Goal: Feedback & Contribution: Contribute content

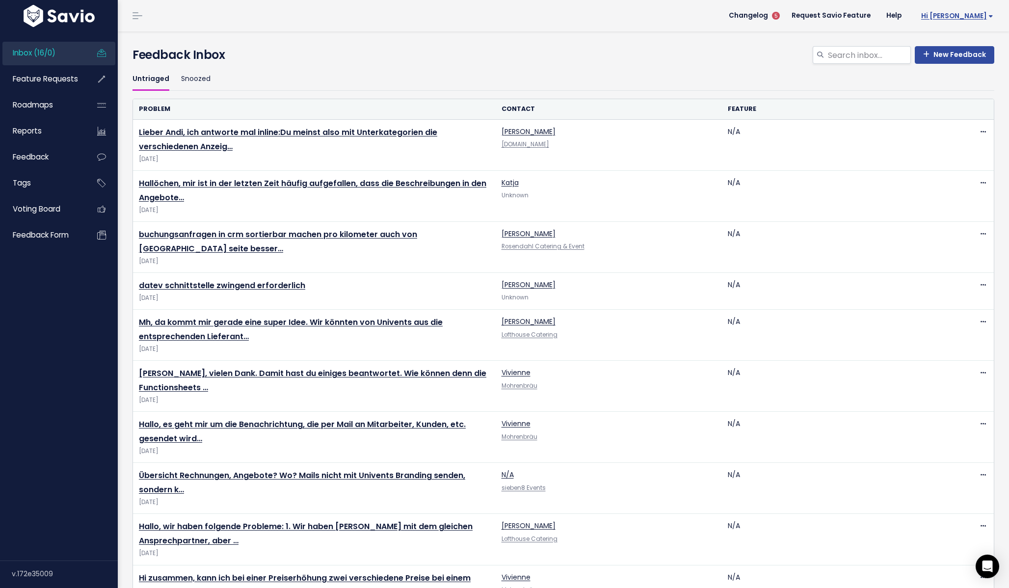
click at [983, 15] on span "Hi [PERSON_NAME]" at bounding box center [957, 15] width 72 height 7
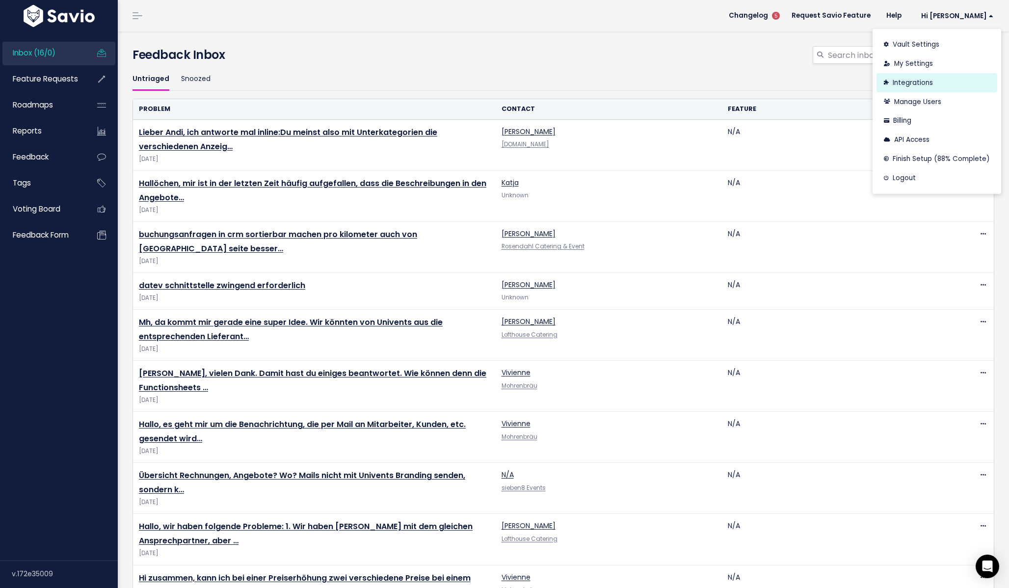
click at [937, 76] on link "Integrations" at bounding box center [937, 82] width 121 height 19
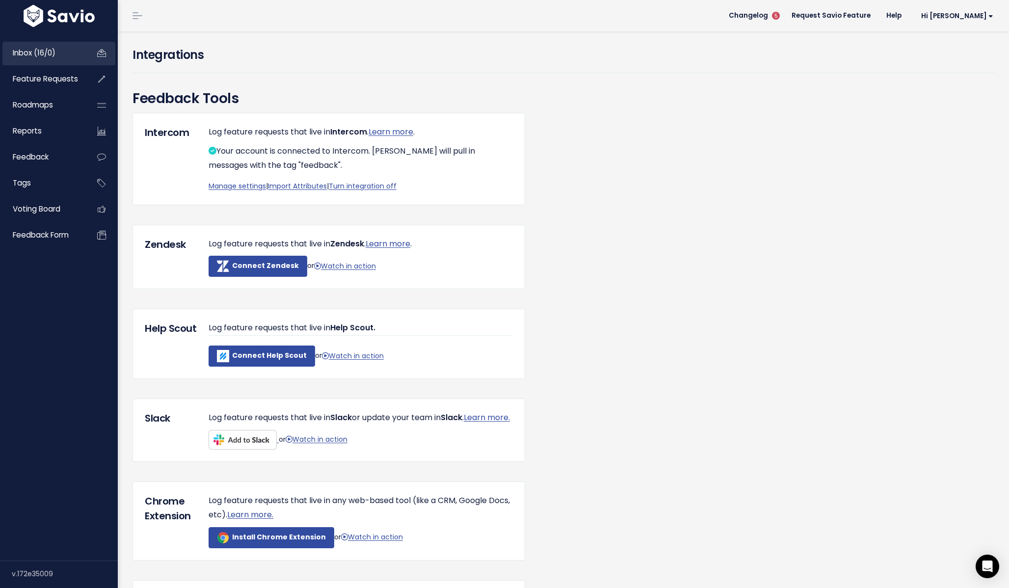
click at [53, 49] on span "Inbox (16/0)" at bounding box center [34, 53] width 43 height 10
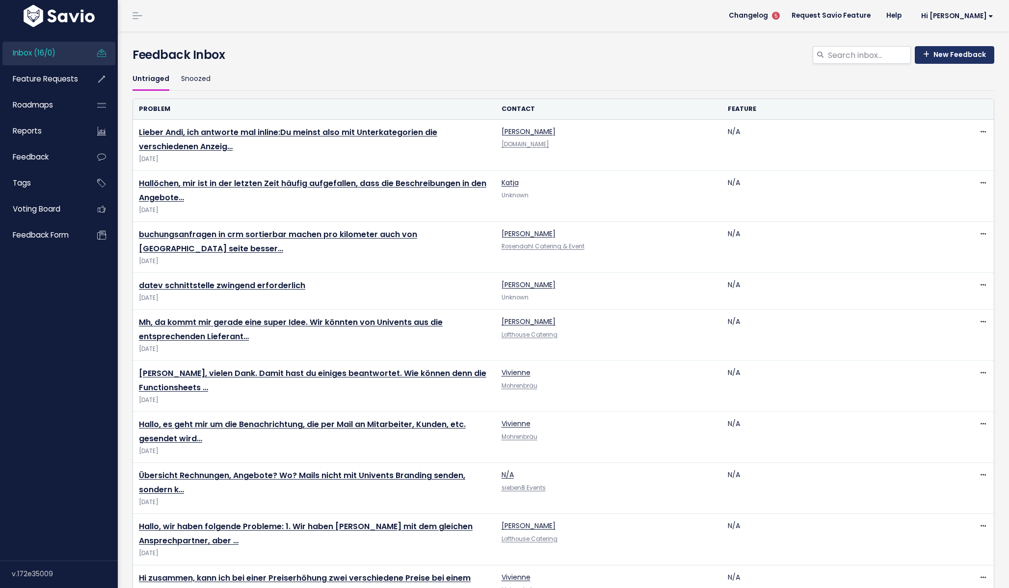
click at [952, 61] on link "New Feedback" at bounding box center [955, 55] width 80 height 18
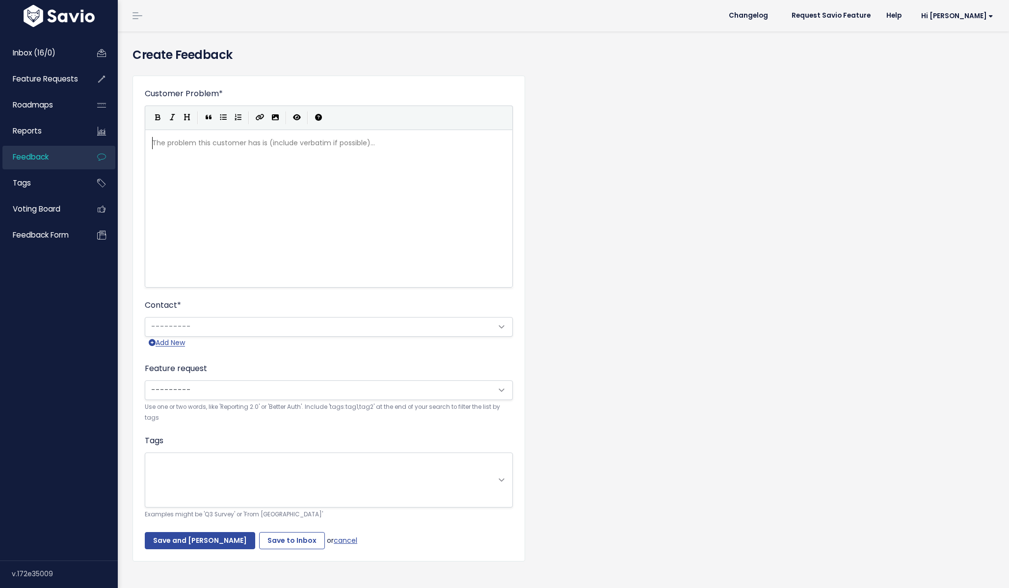
scroll to position [1, 0]
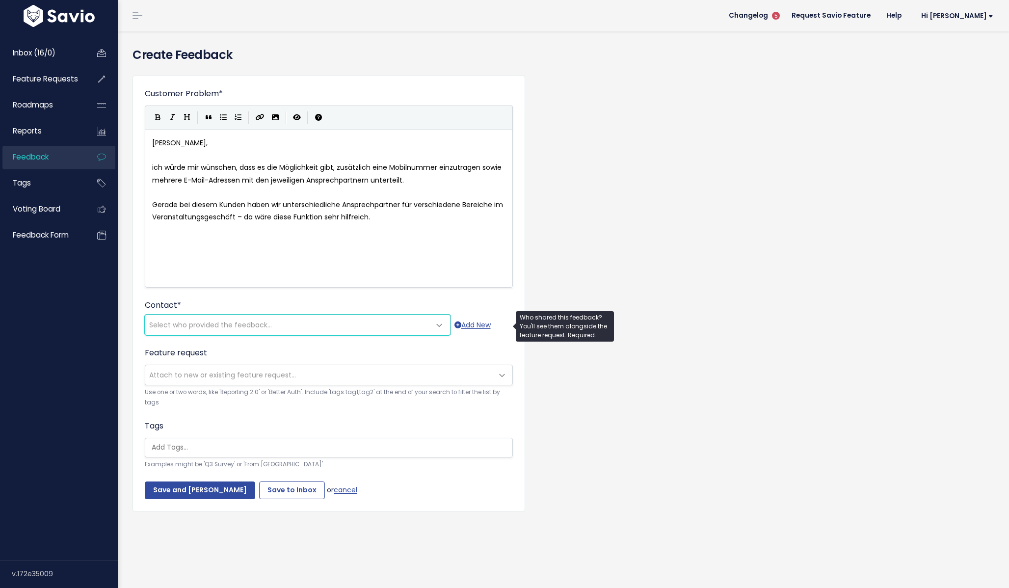
click at [289, 322] on span "Select who provided the feedback..." at bounding box center [287, 325] width 285 height 20
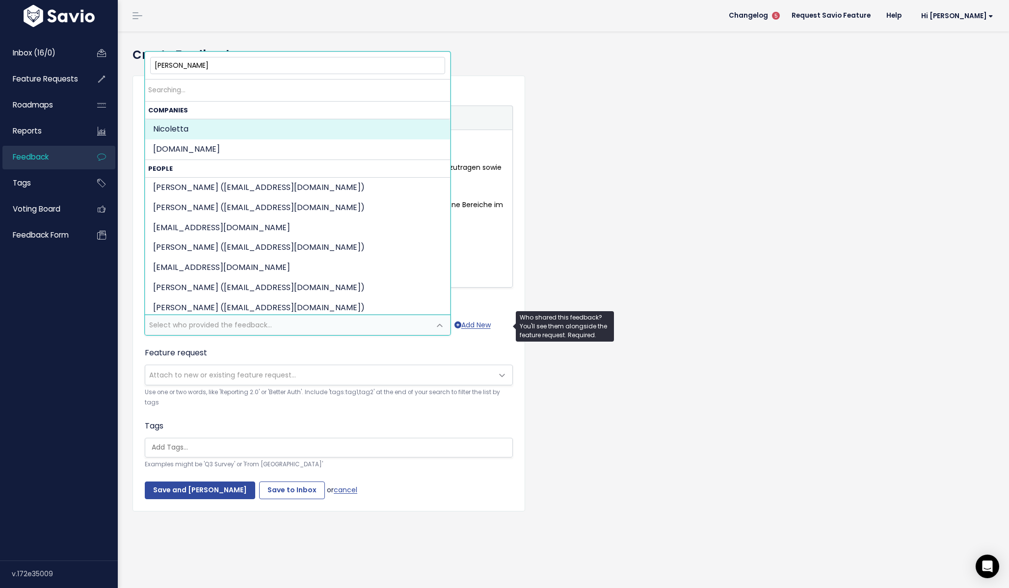
type input "nico vo"
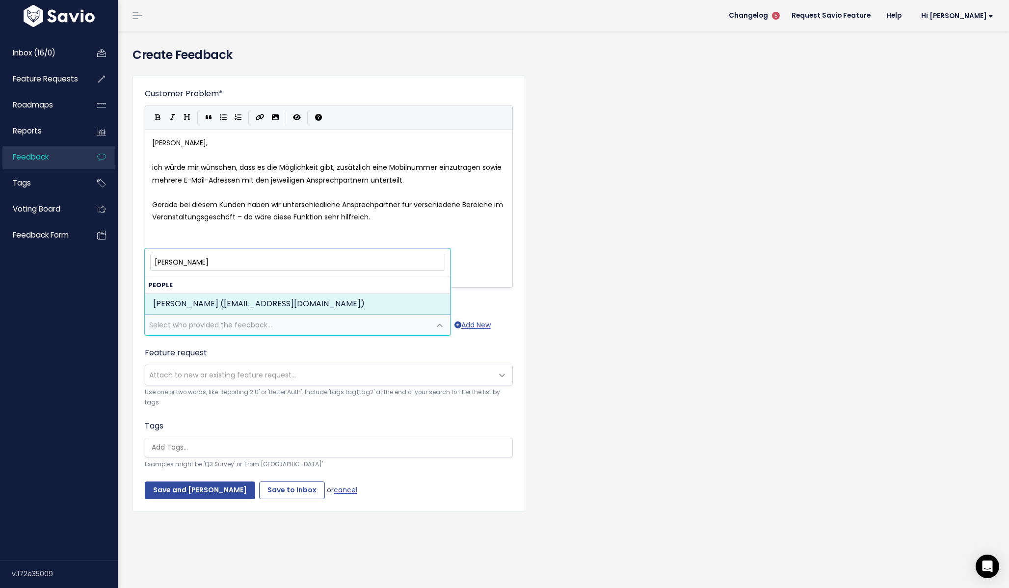
select select "89081422"
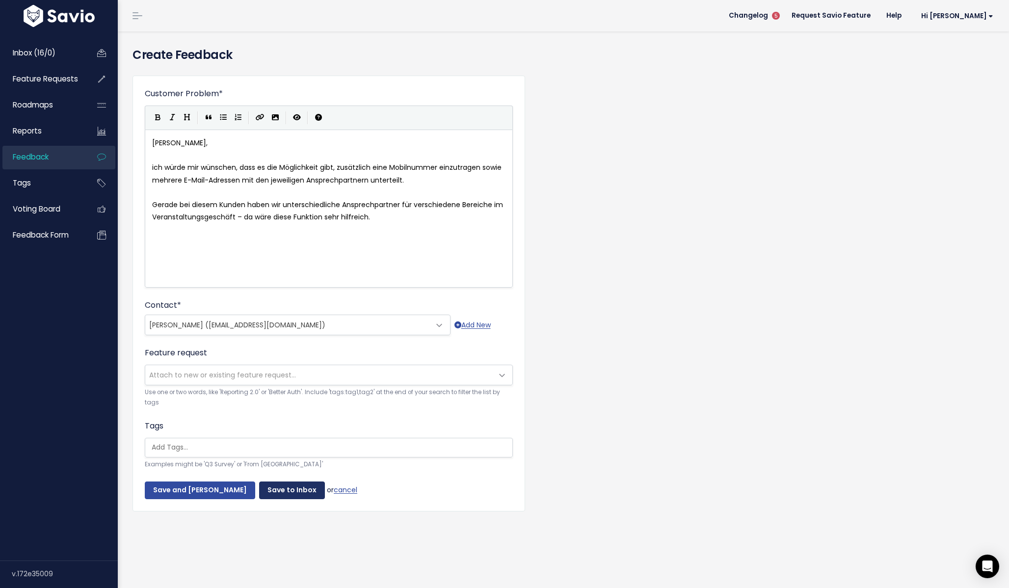
click at [284, 491] on input "Save to Inbox" at bounding box center [292, 491] width 66 height 18
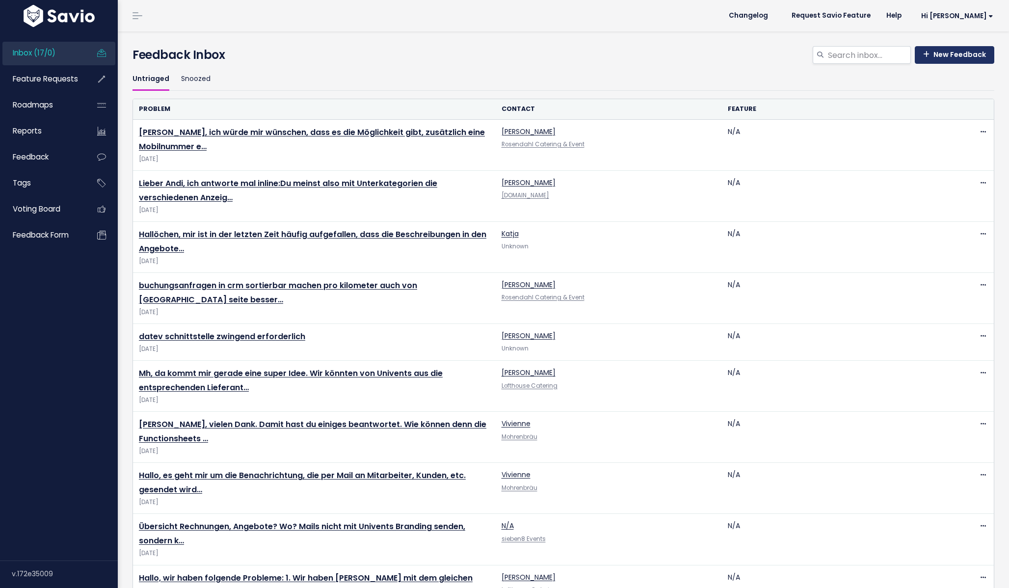
click at [944, 60] on link "New Feedback" at bounding box center [955, 55] width 80 height 18
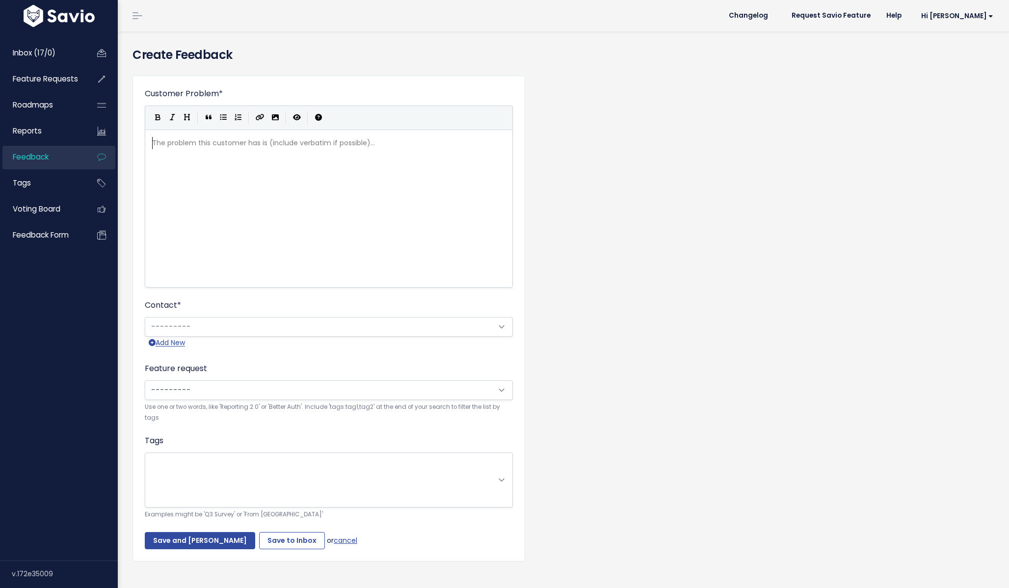
scroll to position [1, 0]
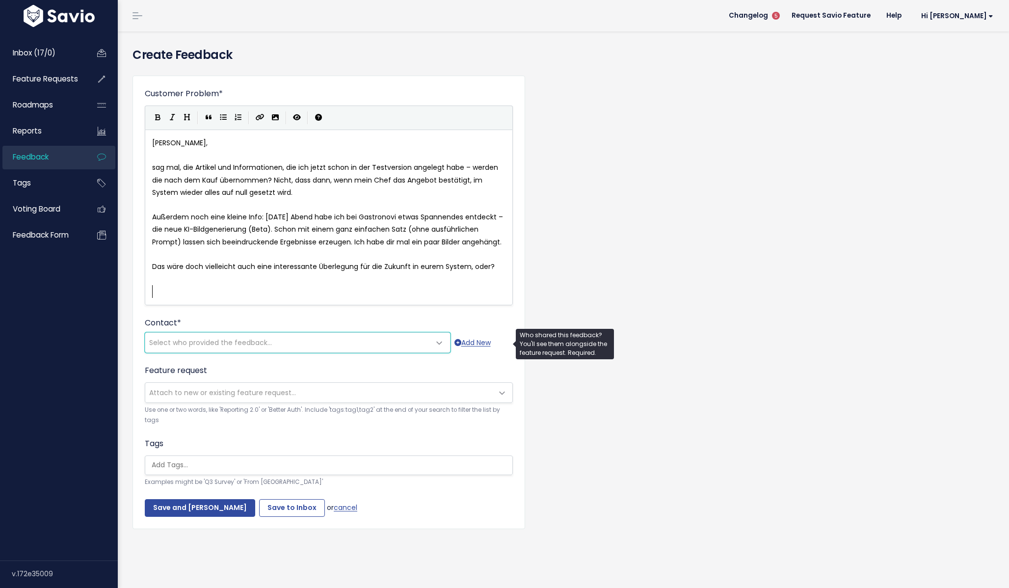
click at [247, 338] on span "Select who provided the feedback..." at bounding box center [210, 343] width 123 height 10
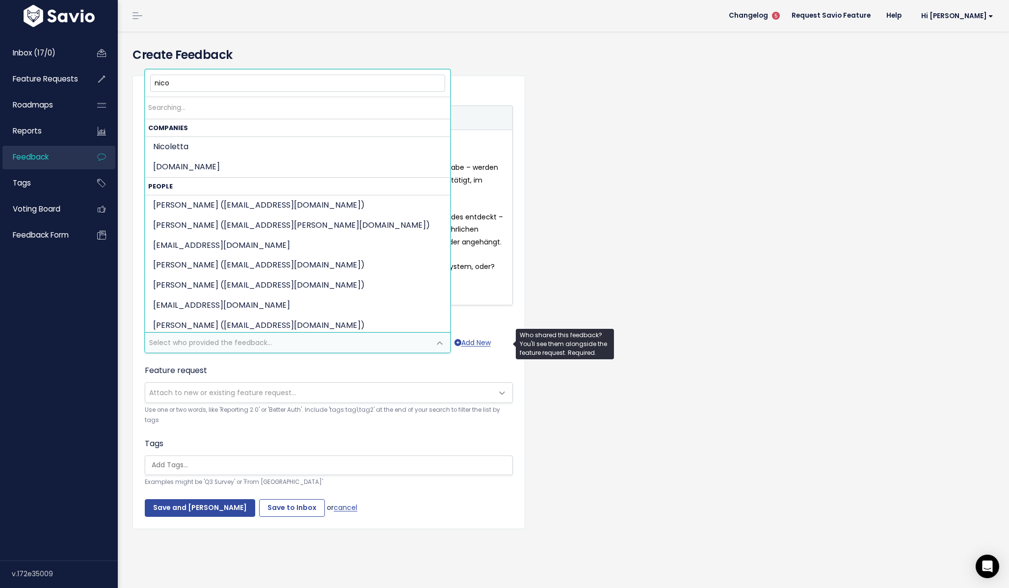
type input "nico v"
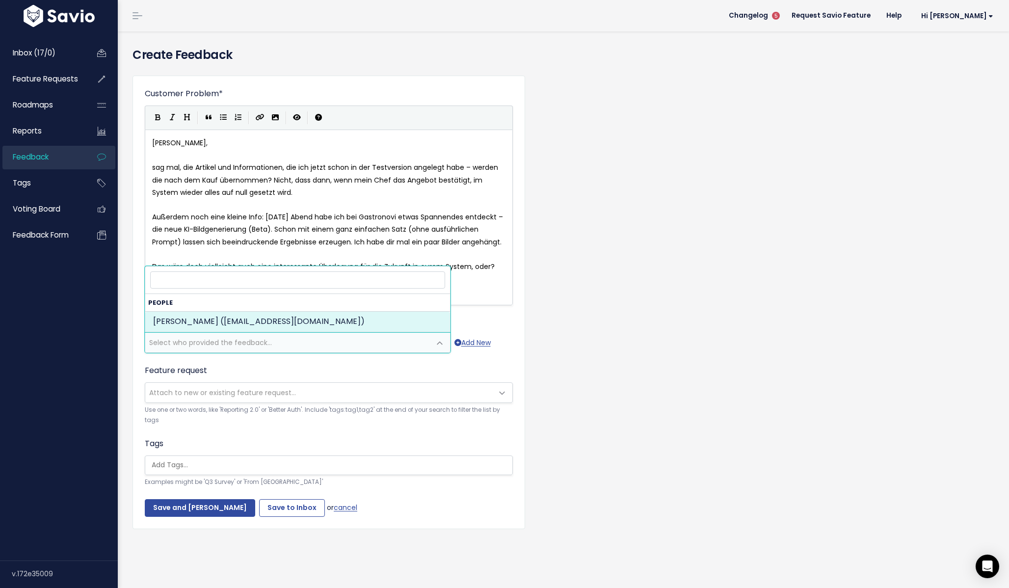
select select "89081422"
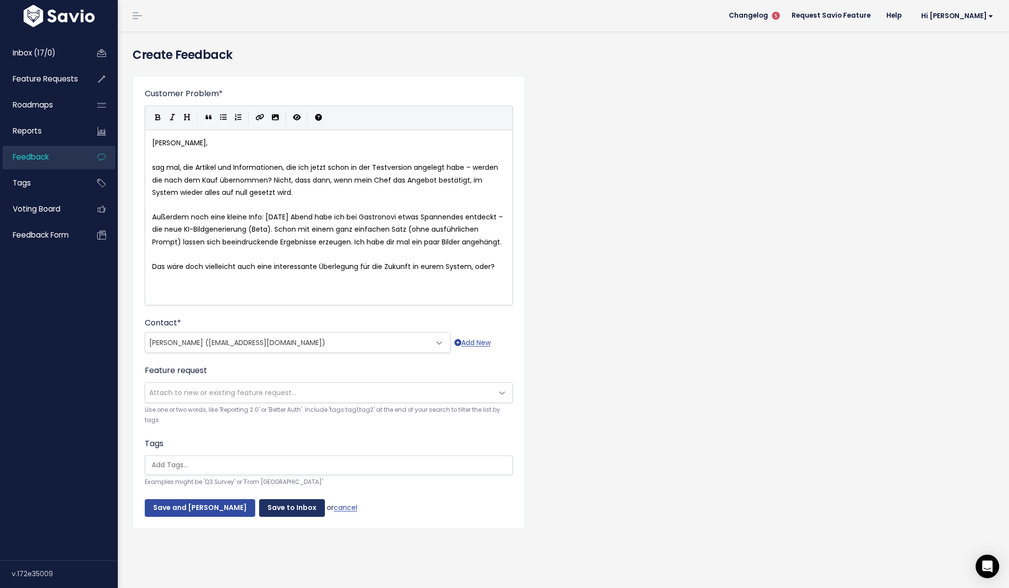
click at [288, 511] on input "Save to Inbox" at bounding box center [292, 508] width 66 height 18
